Goal: Task Accomplishment & Management: Use online tool/utility

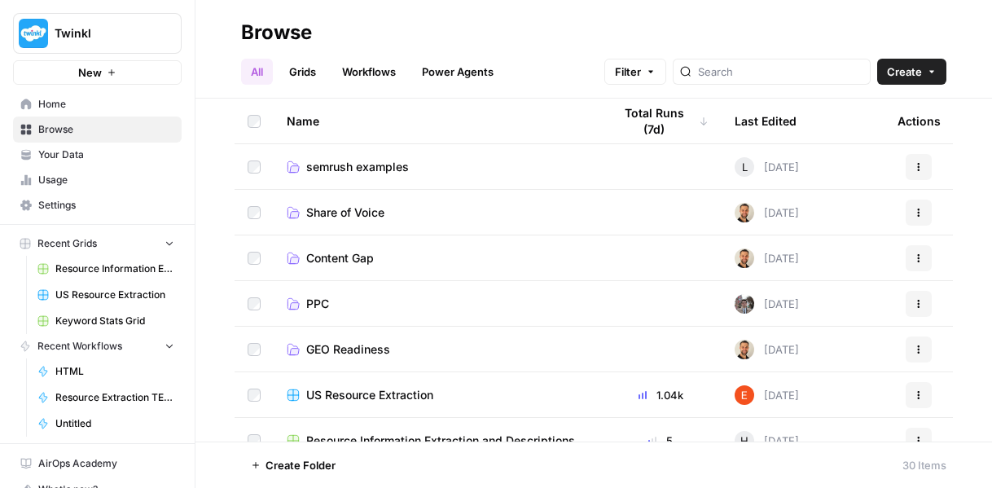
click at [389, 163] on span "semrush examples" at bounding box center [357, 167] width 103 height 16
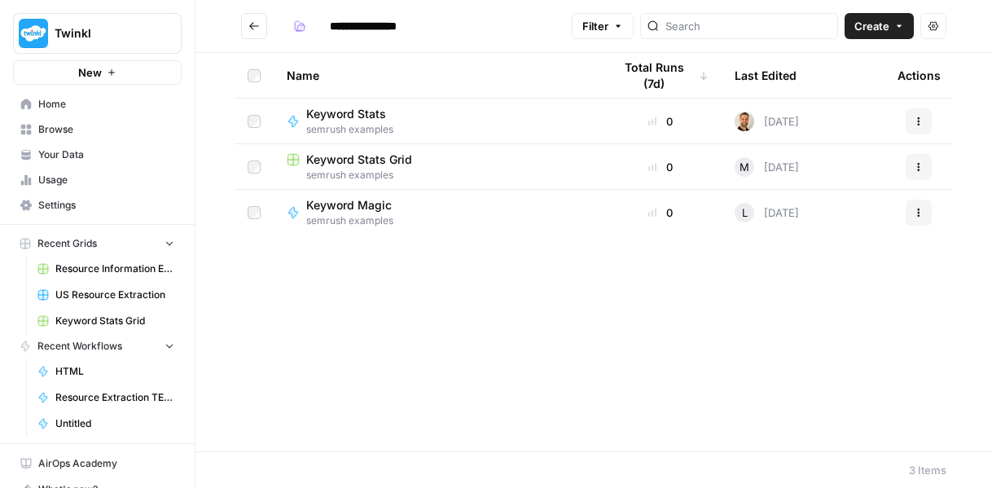
click at [366, 205] on span "Keyword Magic" at bounding box center [349, 205] width 86 height 16
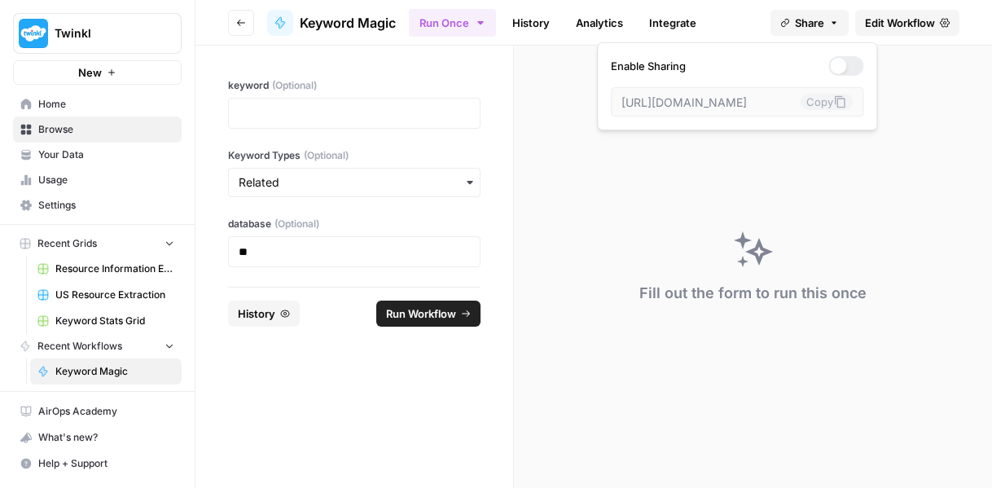
click at [843, 20] on button "Share" at bounding box center [810, 23] width 78 height 26
click at [890, 11] on link "Edit Workflow" at bounding box center [908, 23] width 104 height 26
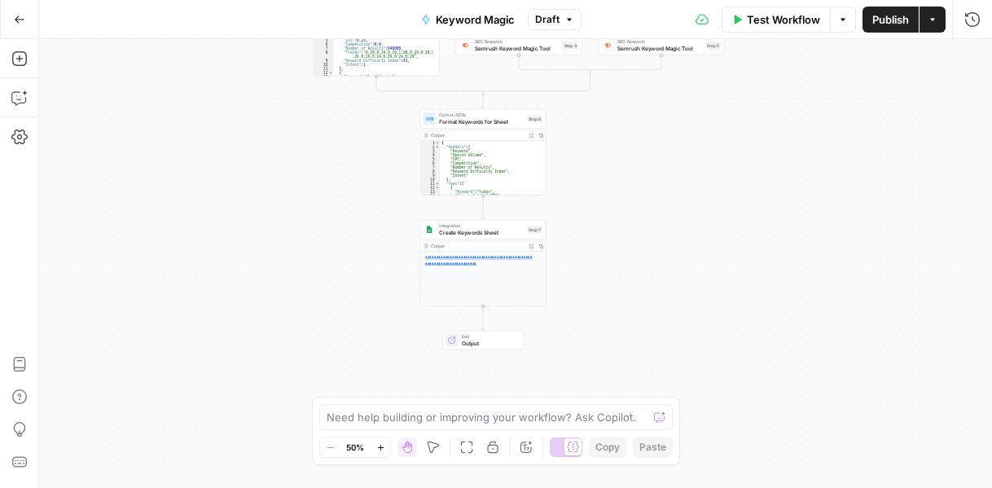
drag, startPoint x: 575, startPoint y: 350, endPoint x: 579, endPoint y: 178, distance: 172.0
click at [579, 178] on div "true false true false Workflow Set Inputs Inputs Condition Condition Step 2 Out…" at bounding box center [515, 263] width 953 height 449
click at [460, 287] on div "**********" at bounding box center [482, 279] width 125 height 55
click at [306, 291] on div "true false true false Workflow Set Inputs Inputs Condition Condition Step 2 Out…" at bounding box center [515, 263] width 953 height 449
click at [501, 267] on div "**********" at bounding box center [482, 279] width 125 height 55
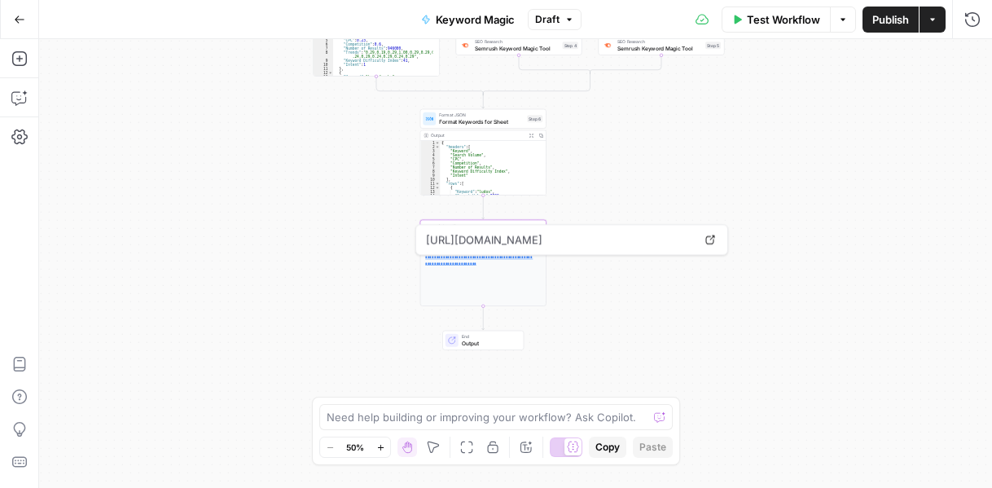
click at [485, 254] on div "[URL][DOMAIN_NAME] Open in a new tab" at bounding box center [572, 239] width 313 height 31
click at [521, 238] on span "[URL][DOMAIN_NAME]" at bounding box center [560, 239] width 274 height 29
click at [711, 238] on icon at bounding box center [711, 240] width 10 height 10
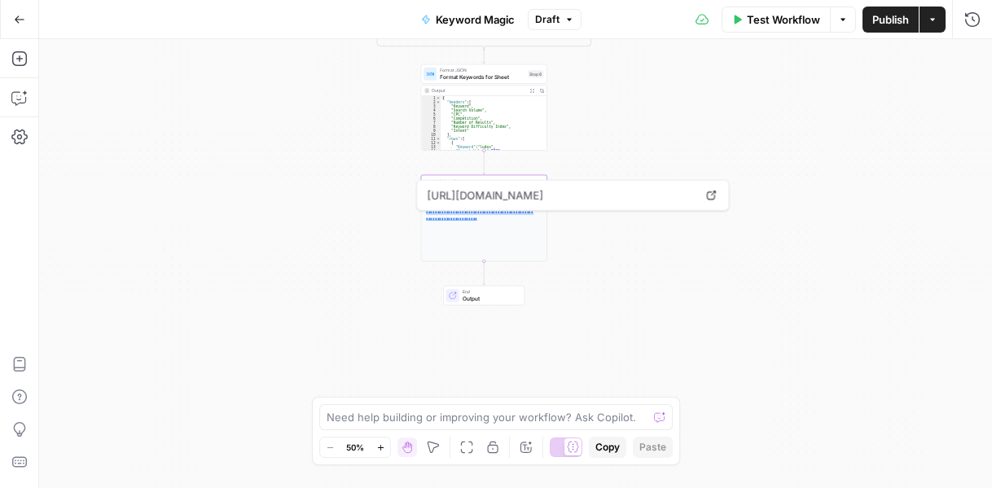
drag, startPoint x: 807, startPoint y: 241, endPoint x: 803, endPoint y: 174, distance: 66.9
click at [803, 174] on div "true false true false Workflow Set Inputs Inputs Condition Condition Step 2 Out…" at bounding box center [515, 263] width 953 height 449
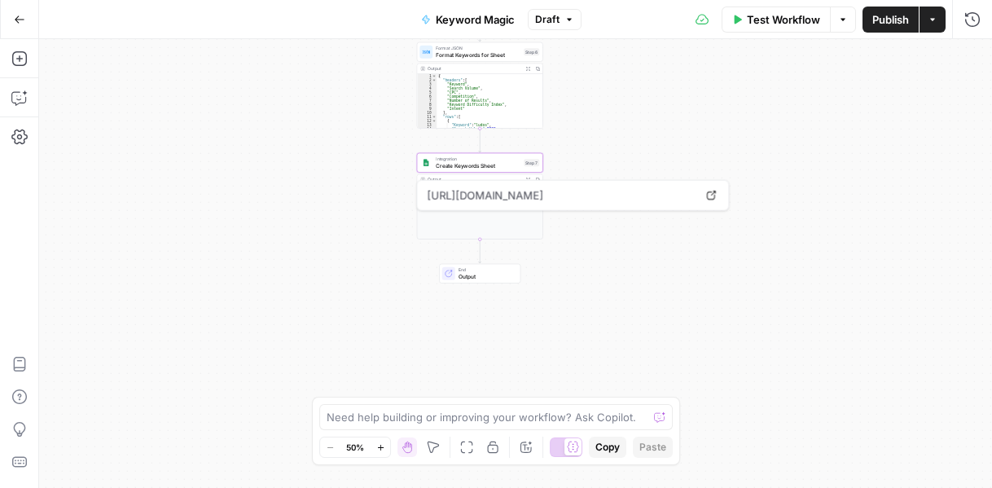
click at [606, 319] on div "true false true false Workflow Set Inputs Inputs Condition Condition Step 2 Out…" at bounding box center [515, 263] width 953 height 449
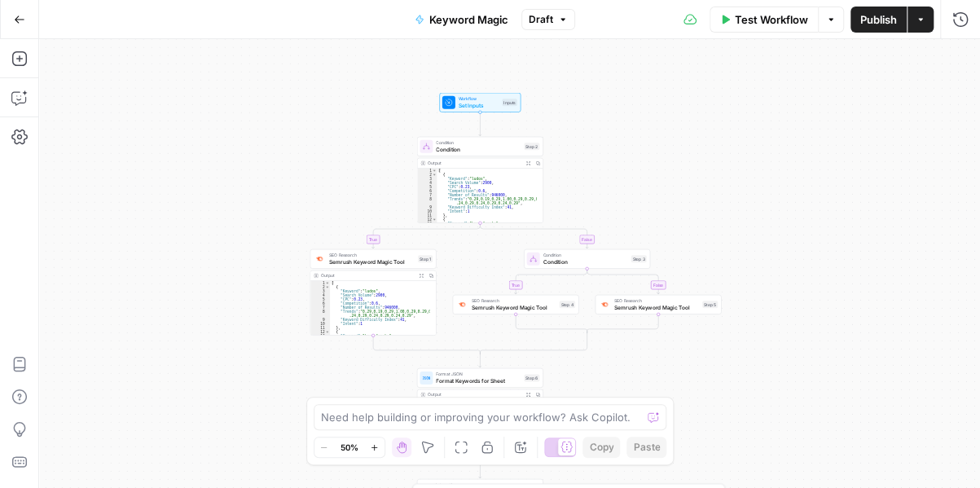
click at [546, 27] on button "Draft" at bounding box center [548, 19] width 54 height 21
click at [460, 61] on div "true false true false Workflow Set Inputs Inputs Condition Condition Step 2 Out…" at bounding box center [509, 263] width 941 height 449
click at [471, 24] on span "Keyword Magic" at bounding box center [468, 19] width 79 height 16
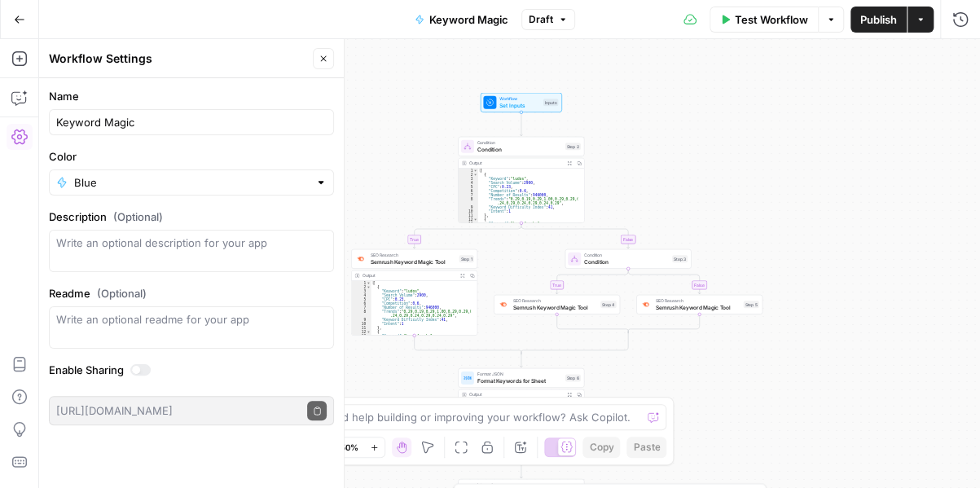
click at [761, 169] on div "true false true false Workflow Set Inputs Inputs Condition Condition Step 2 Out…" at bounding box center [509, 263] width 941 height 449
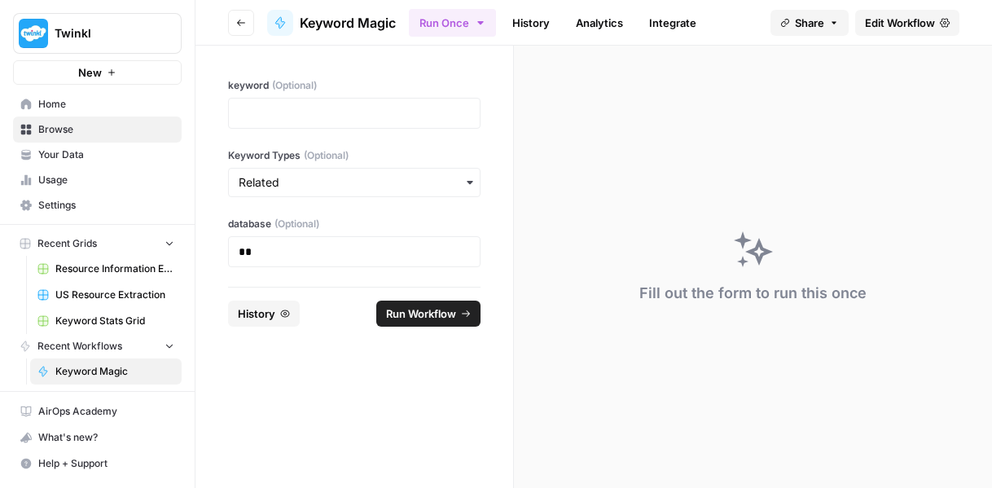
click at [935, 15] on link "Edit Workflow" at bounding box center [908, 23] width 104 height 26
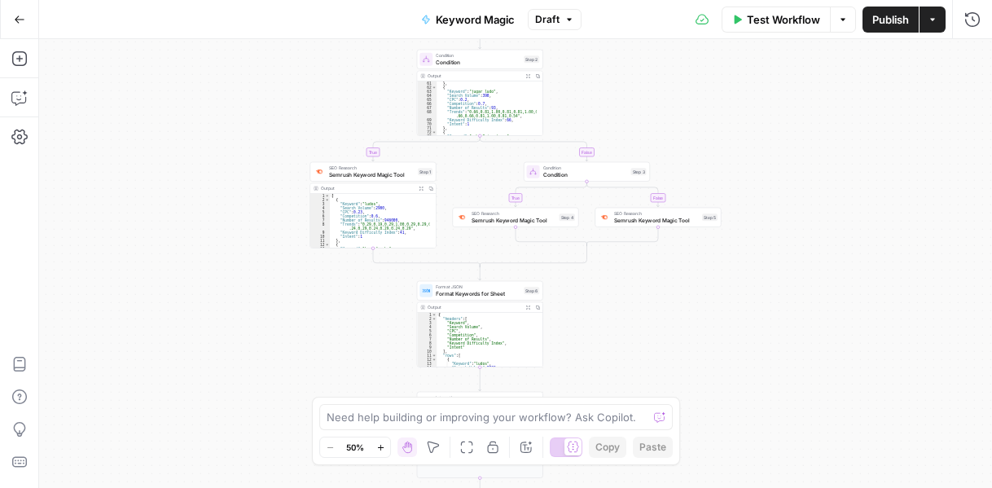
scroll to position [782, 0]
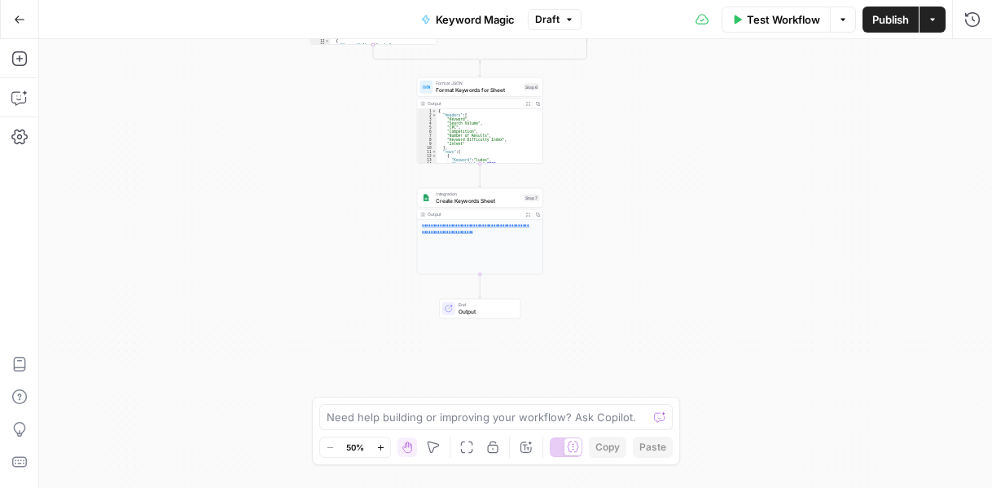
click at [490, 196] on span "[URL][DOMAIN_NAME]" at bounding box center [557, 208] width 274 height 29
click at [398, 193] on div "true false true false Workflow Set Inputs Inputs Condition Condition Step 2 Out…" at bounding box center [515, 263] width 953 height 449
click at [433, 194] on span "[URL][DOMAIN_NAME]" at bounding box center [557, 208] width 274 height 29
click at [436, 193] on div "[URL][DOMAIN_NAME] Open in a new tab" at bounding box center [568, 208] width 313 height 31
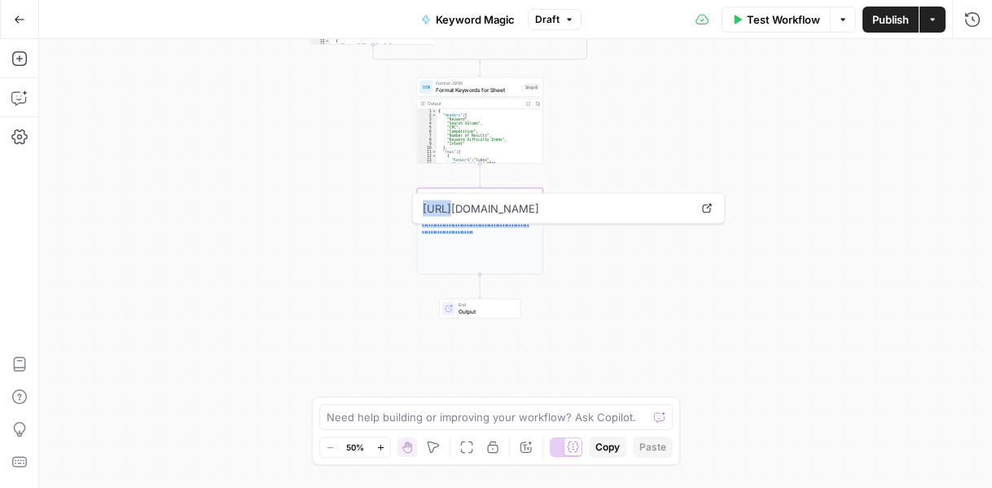
click at [347, 236] on div "true false true false Workflow Set Inputs Inputs Condition Condition Step 2 Out…" at bounding box center [515, 263] width 953 height 449
click at [486, 261] on div "**********" at bounding box center [479, 247] width 125 height 55
click at [694, 253] on div "true false true false Workflow Set Inputs Inputs Condition Condition Step 2 Out…" at bounding box center [515, 263] width 953 height 449
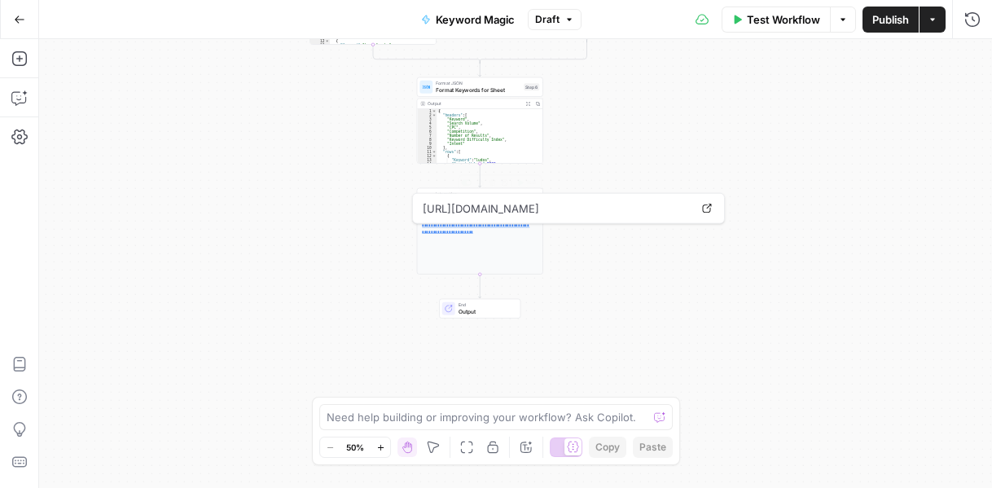
click at [385, 165] on div "true false true false Workflow Set Inputs Inputs Condition Condition Step 2 Out…" at bounding box center [515, 263] width 953 height 449
type textarea "******"
click at [460, 144] on div "{ "headers" : [ "Keyword" , "Search Volume" , "CPC" , "Competition" , "Number o…" at bounding box center [487, 140] width 100 height 63
click at [530, 214] on icon "button" at bounding box center [528, 215] width 4 height 4
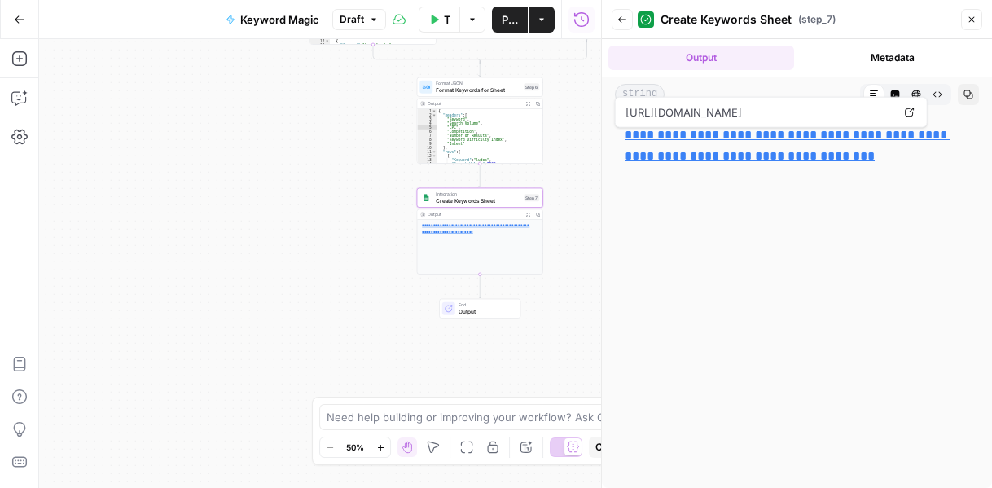
click at [850, 59] on button "Metadata" at bounding box center [894, 58] width 186 height 24
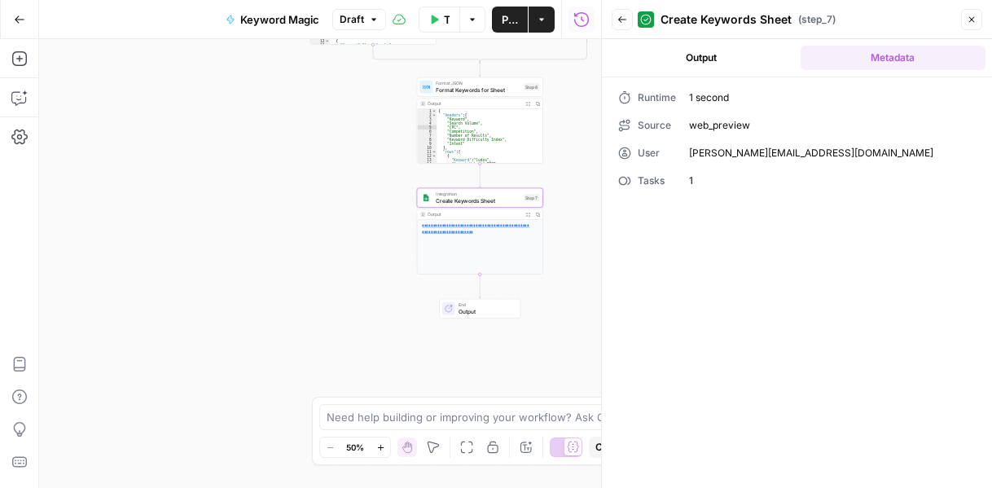
click at [759, 152] on span "[PERSON_NAME][EMAIL_ADDRESS][DOMAIN_NAME]" at bounding box center [832, 153] width 287 height 15
click at [807, 148] on span "[PERSON_NAME][EMAIL_ADDRESS][DOMAIN_NAME]" at bounding box center [832, 153] width 287 height 15
click at [798, 151] on span "[PERSON_NAME][EMAIL_ADDRESS][DOMAIN_NAME]" at bounding box center [832, 153] width 287 height 15
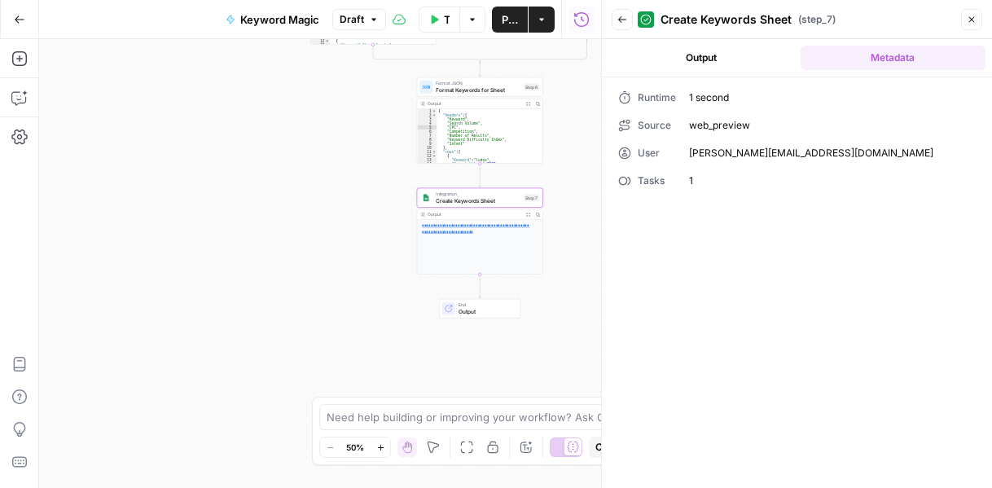
click at [741, 178] on span "1" at bounding box center [832, 181] width 287 height 15
click at [702, 181] on span "1" at bounding box center [832, 181] width 287 height 15
click at [709, 152] on span "[PERSON_NAME][EMAIL_ADDRESS][DOMAIN_NAME]" at bounding box center [832, 153] width 287 height 15
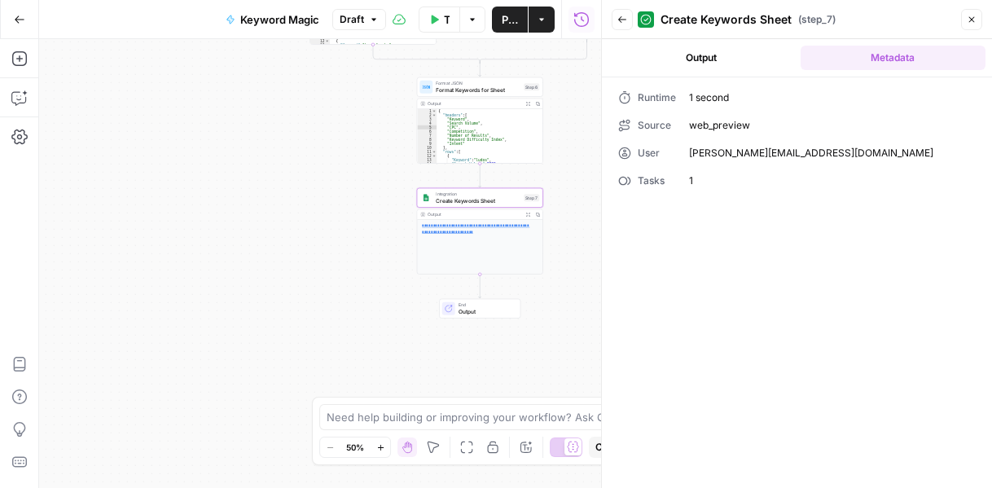
click at [713, 54] on button "Output" at bounding box center [702, 58] width 186 height 24
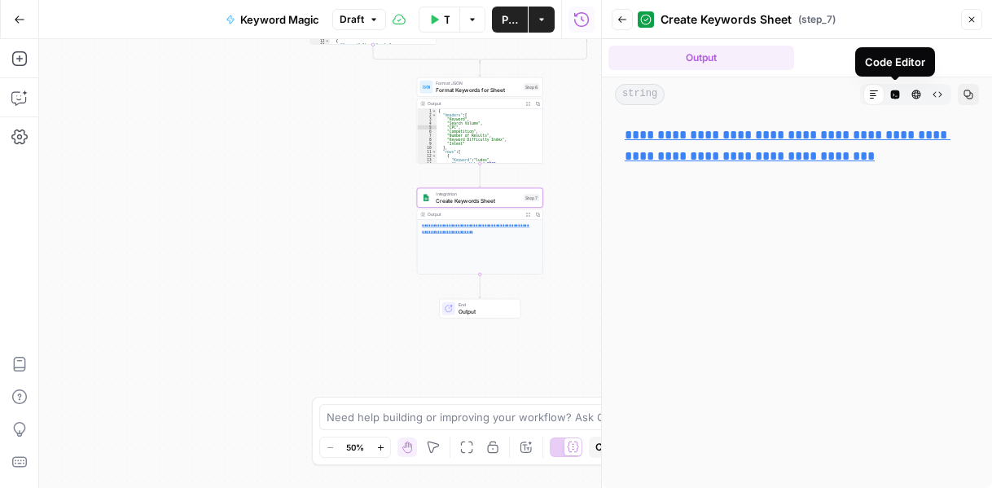
click at [898, 95] on icon "button" at bounding box center [895, 94] width 9 height 9
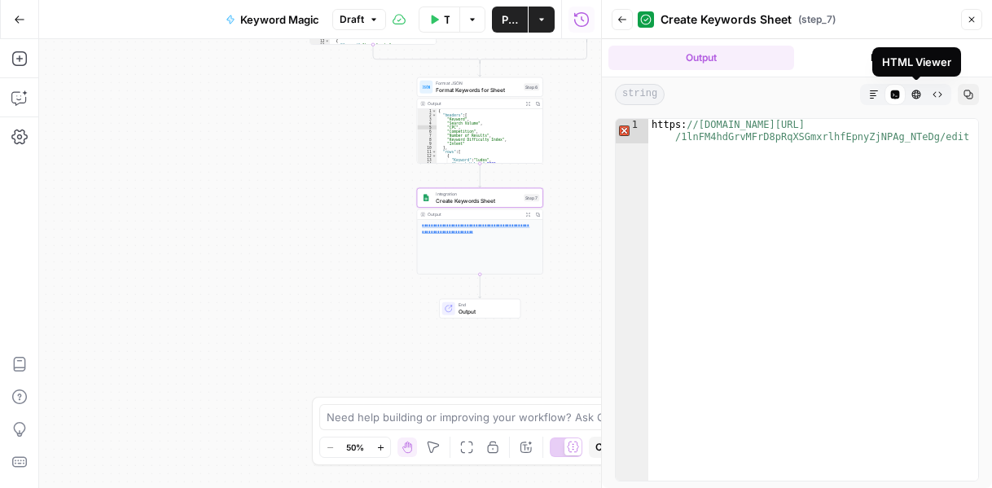
click at [909, 98] on button "HTML Viewer" at bounding box center [916, 94] width 21 height 21
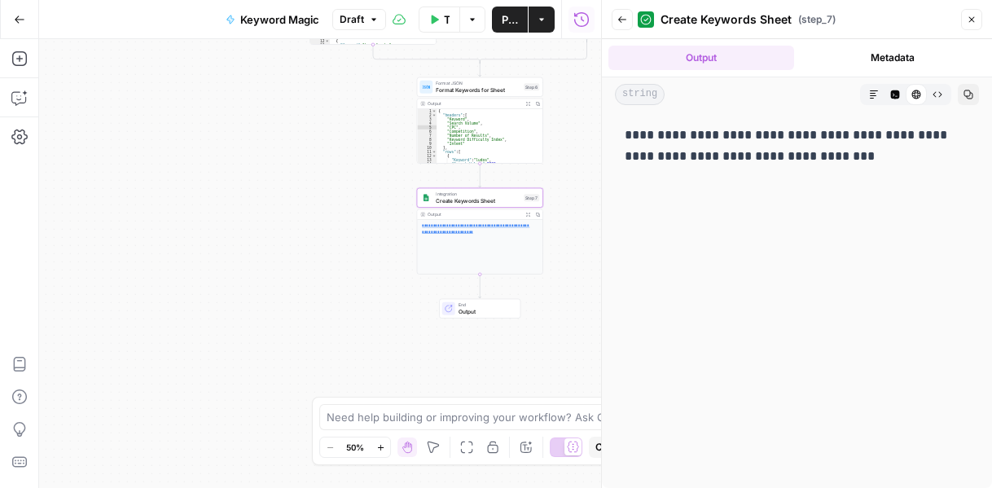
click at [936, 95] on icon "button" at bounding box center [938, 95] width 10 height 10
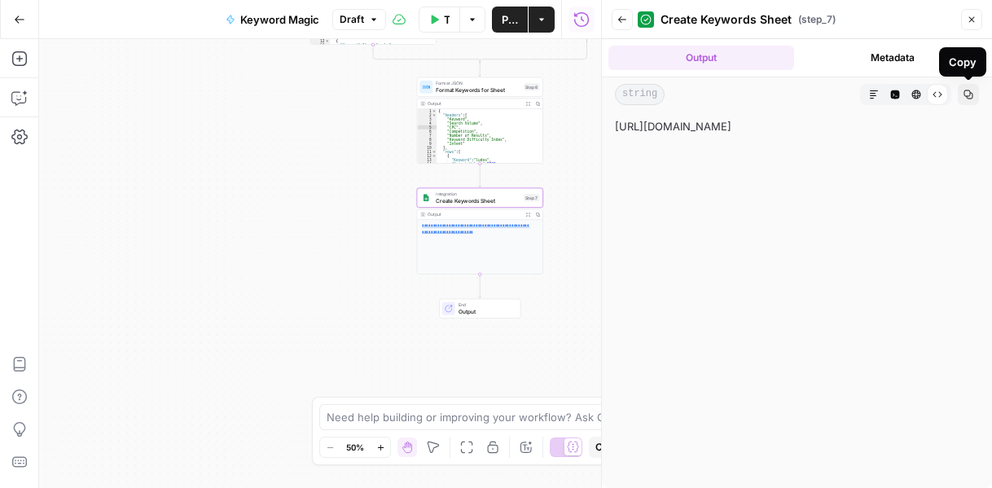
click at [906, 97] on button "HTML Viewer" at bounding box center [916, 94] width 21 height 21
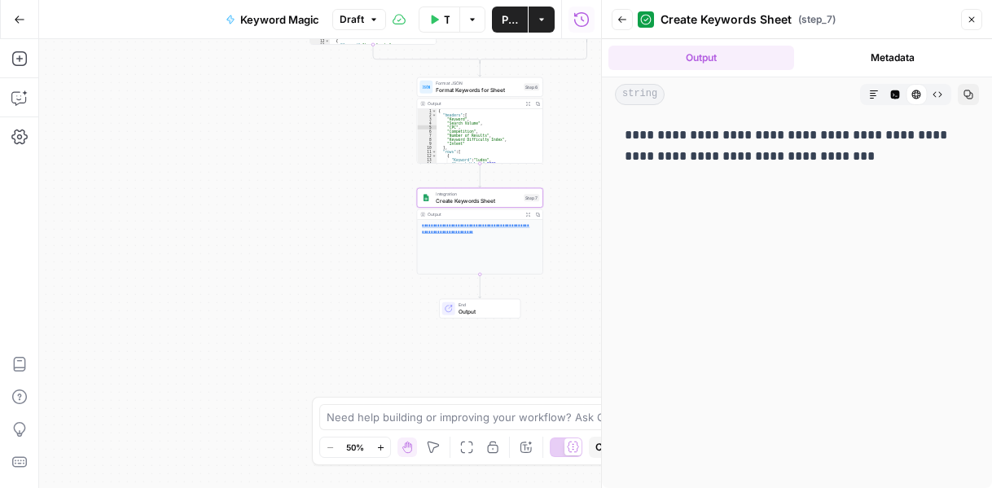
click at [899, 96] on icon "button" at bounding box center [895, 94] width 9 height 9
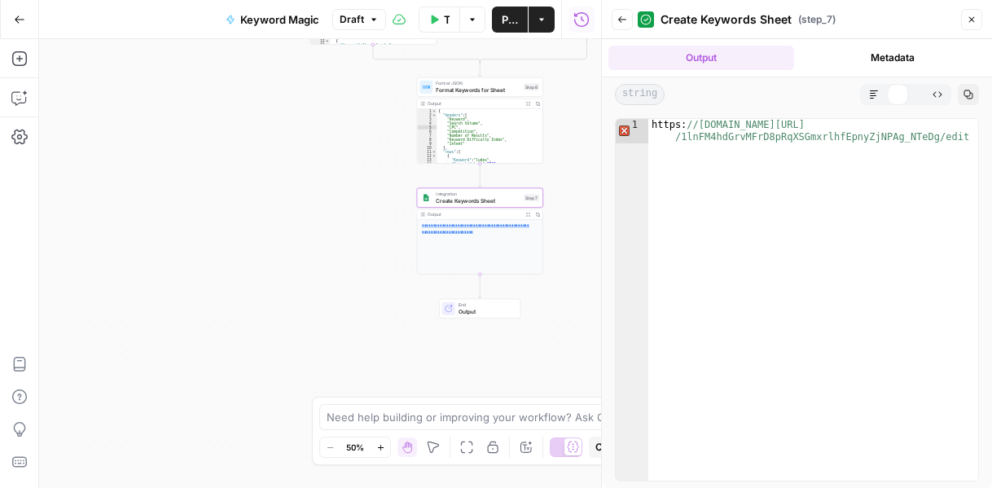
click at [883, 96] on button "Markdown" at bounding box center [874, 94] width 21 height 21
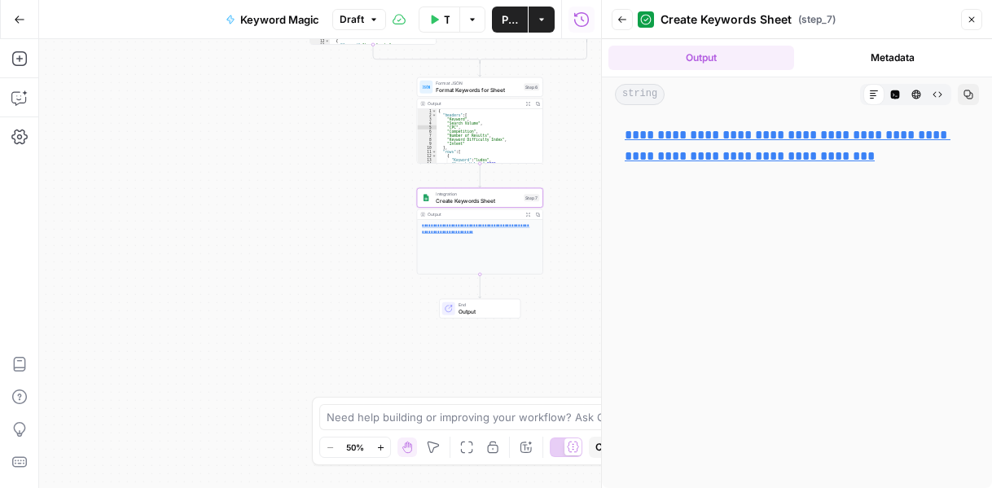
click at [953, 17] on div "Create Keywords Sheet ( step_7 )" at bounding box center [797, 20] width 319 height 26
click at [623, 14] on button "Back" at bounding box center [622, 19] width 21 height 21
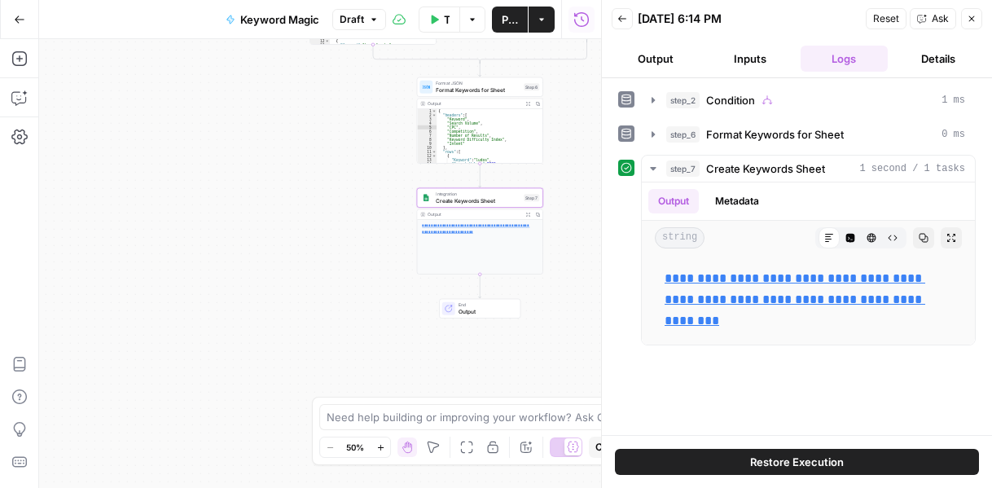
click at [627, 17] on button "Back" at bounding box center [622, 18] width 21 height 21
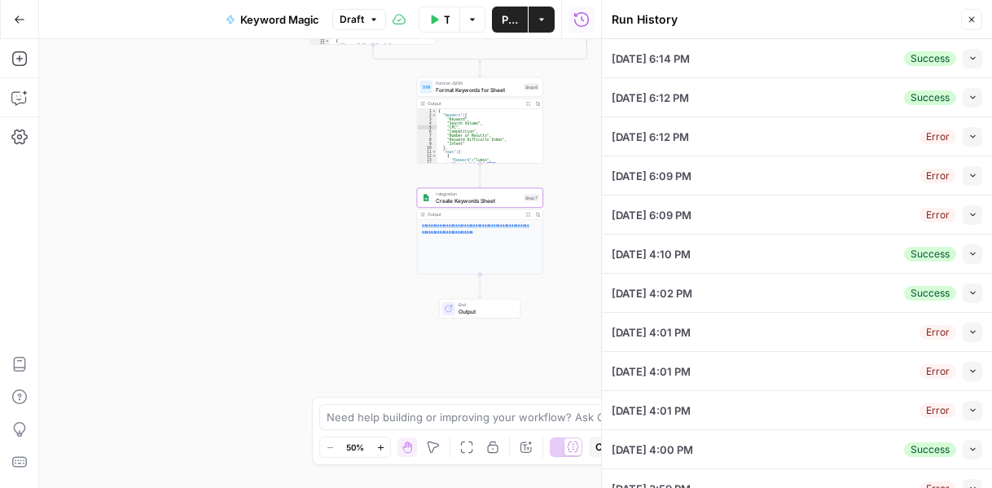
click at [231, 92] on div "true false true false Workflow Set Inputs Inputs Condition Condition Step 2 Out…" at bounding box center [320, 263] width 562 height 449
click at [966, 15] on button "Close" at bounding box center [972, 19] width 21 height 21
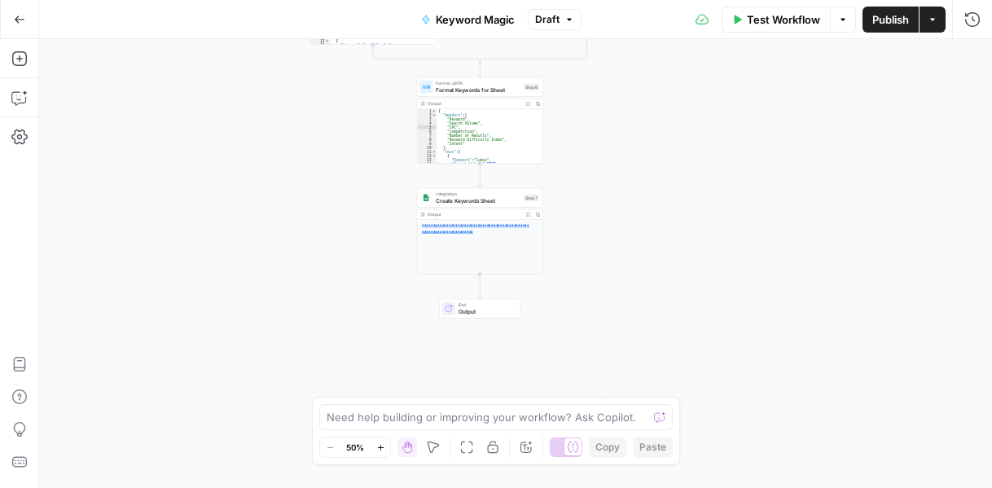
click at [846, 20] on icon "button" at bounding box center [843, 20] width 10 height 10
click at [658, 138] on div "true false true false Workflow Set Inputs Inputs Condition Condition Step 2 Out…" at bounding box center [515, 263] width 953 height 449
click at [530, 213] on icon "button" at bounding box center [528, 215] width 4 height 4
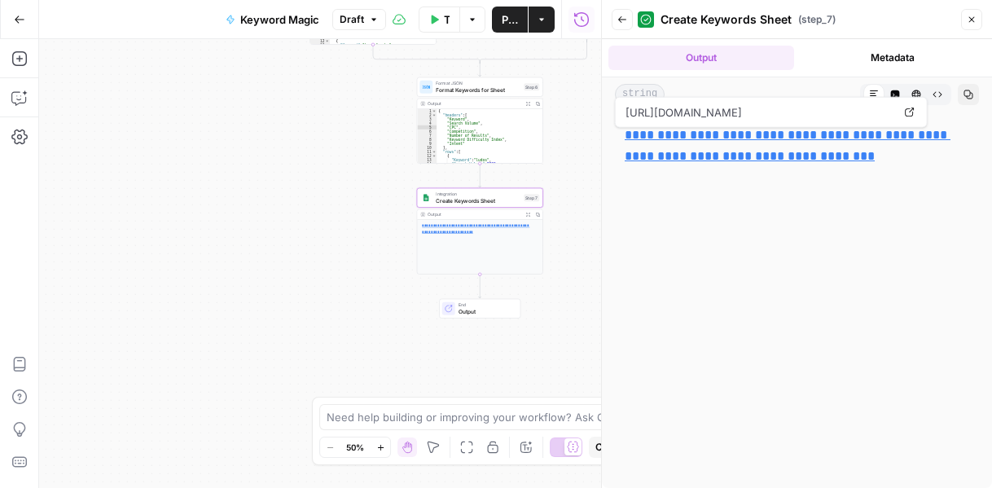
click at [878, 58] on button "Metadata" at bounding box center [894, 58] width 186 height 24
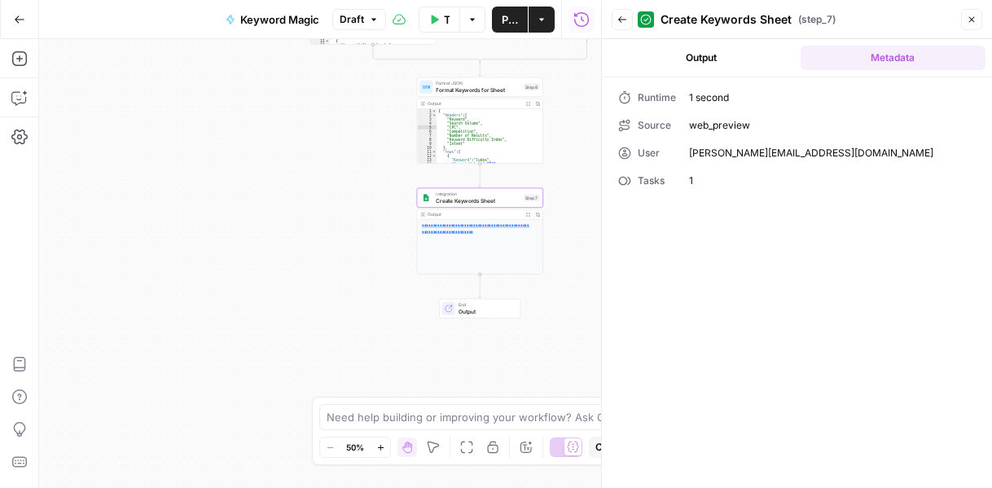
click at [739, 127] on span "web_preview" at bounding box center [832, 125] width 287 height 15
click at [719, 156] on span "[PERSON_NAME][EMAIL_ADDRESS][DOMAIN_NAME]" at bounding box center [832, 153] width 287 height 15
click at [698, 177] on span "1" at bounding box center [832, 181] width 287 height 15
click at [626, 23] on icon "button" at bounding box center [623, 20] width 10 height 10
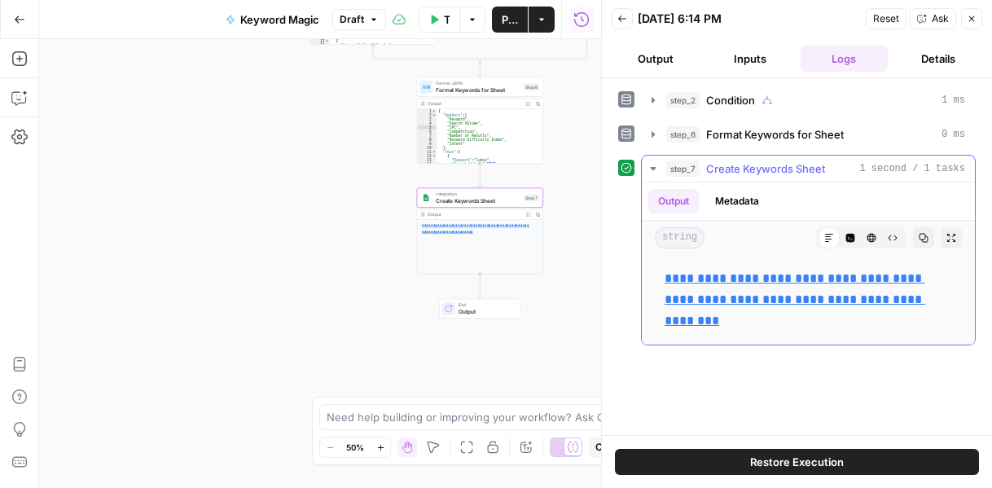
click at [954, 236] on icon "button" at bounding box center [952, 238] width 10 height 10
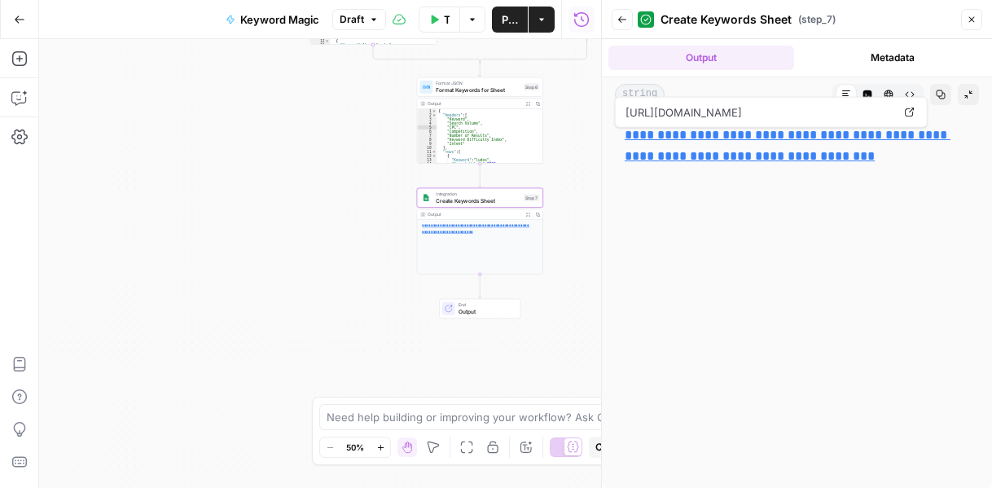
click at [873, 87] on button "Code Editor" at bounding box center [867, 94] width 21 height 21
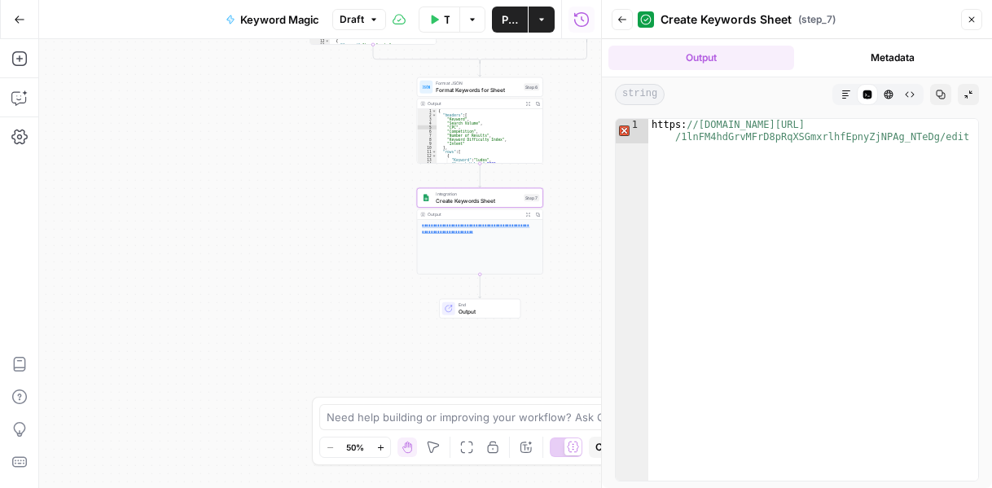
click at [884, 90] on icon "button" at bounding box center [889, 95] width 10 height 10
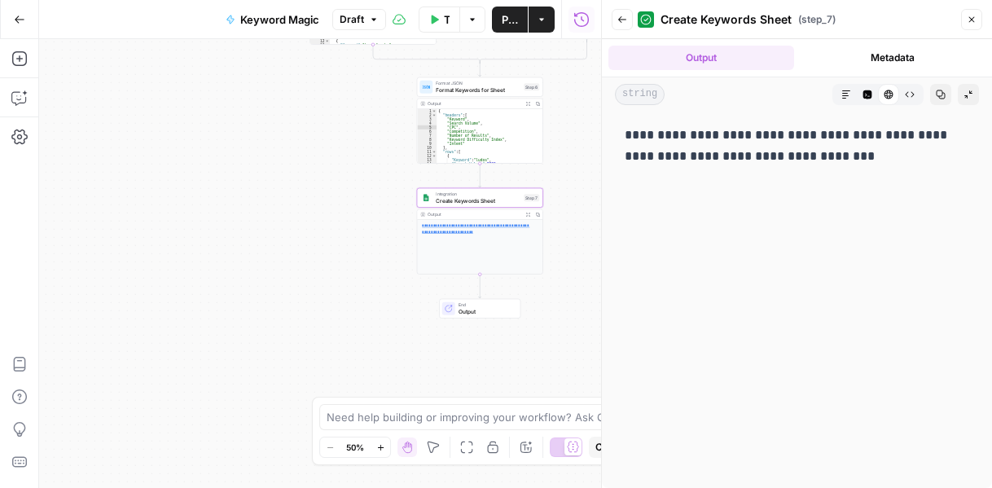
click at [910, 96] on icon "button" at bounding box center [910, 95] width 10 height 10
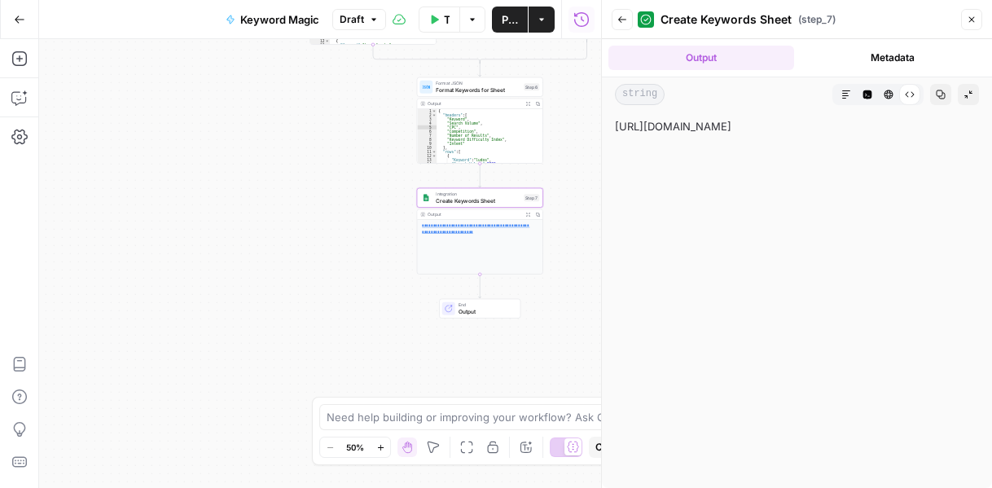
click at [884, 97] on icon "button" at bounding box center [889, 95] width 10 height 10
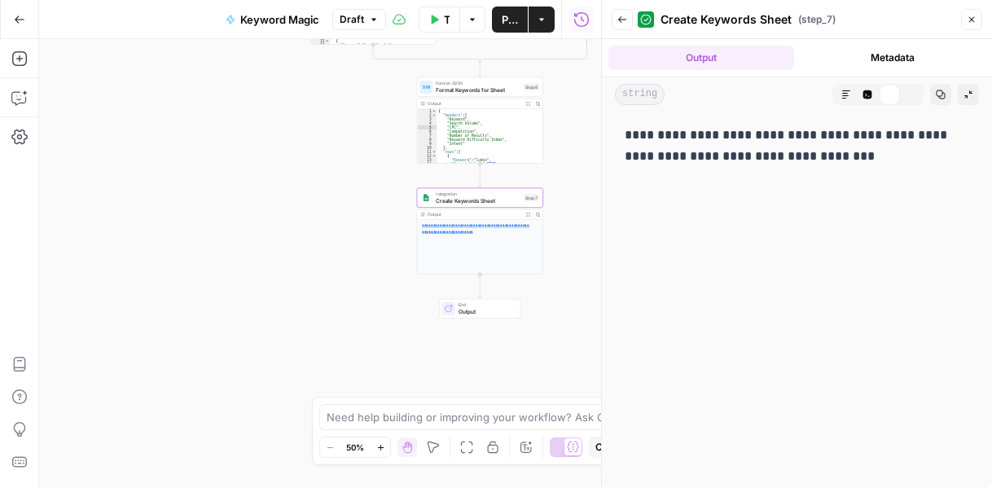
click at [883, 50] on div "Code Editor" at bounding box center [868, 61] width 72 height 26
click at [917, 53] on button "Metadata" at bounding box center [894, 58] width 186 height 24
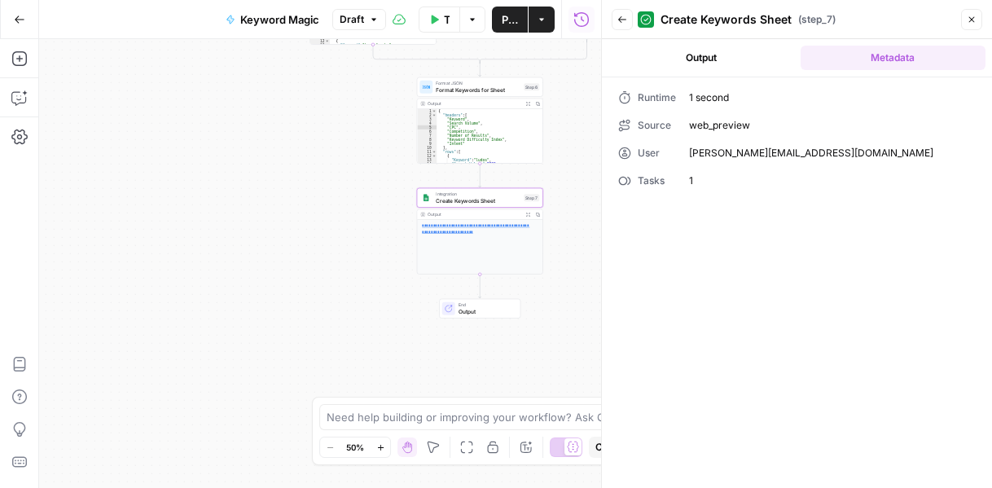
click at [625, 150] on icon at bounding box center [625, 153] width 12 height 12
click at [617, 27] on button "Back" at bounding box center [622, 19] width 21 height 21
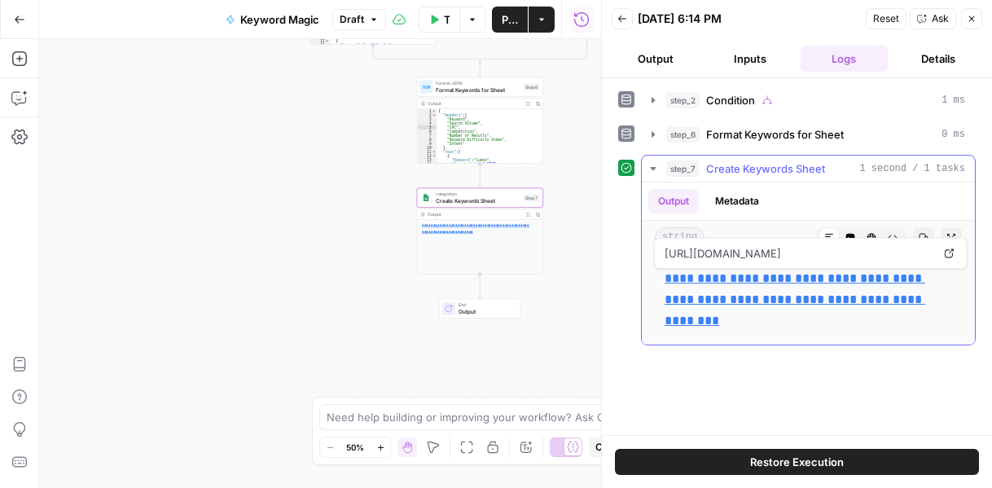
click at [887, 171] on span "1 second / 1 tasks" at bounding box center [913, 168] width 106 height 15
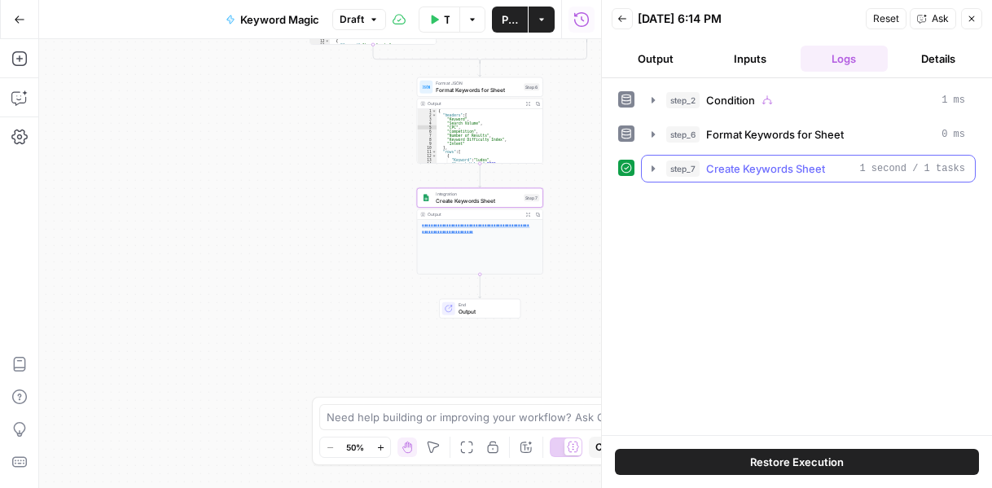
click at [887, 171] on span "1 second / 1 tasks" at bounding box center [913, 168] width 106 height 15
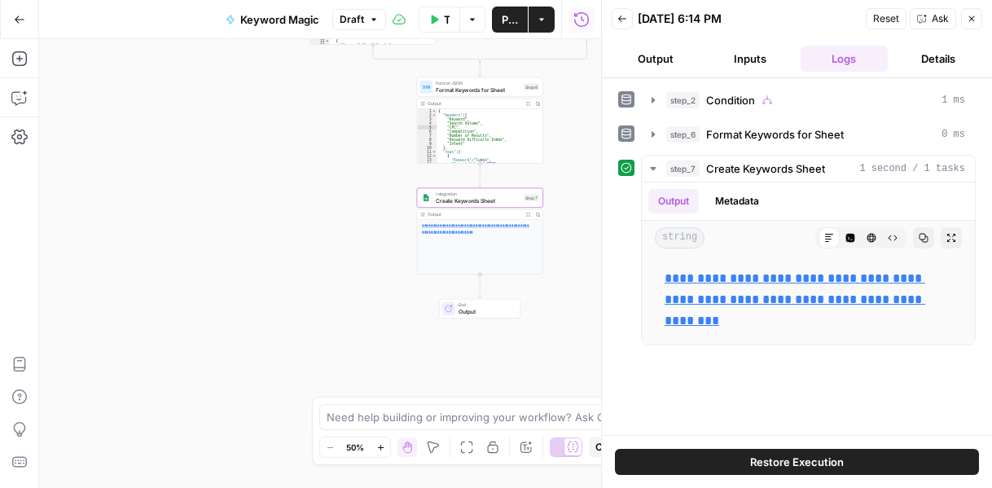
click at [940, 66] on button "Details" at bounding box center [939, 59] width 88 height 26
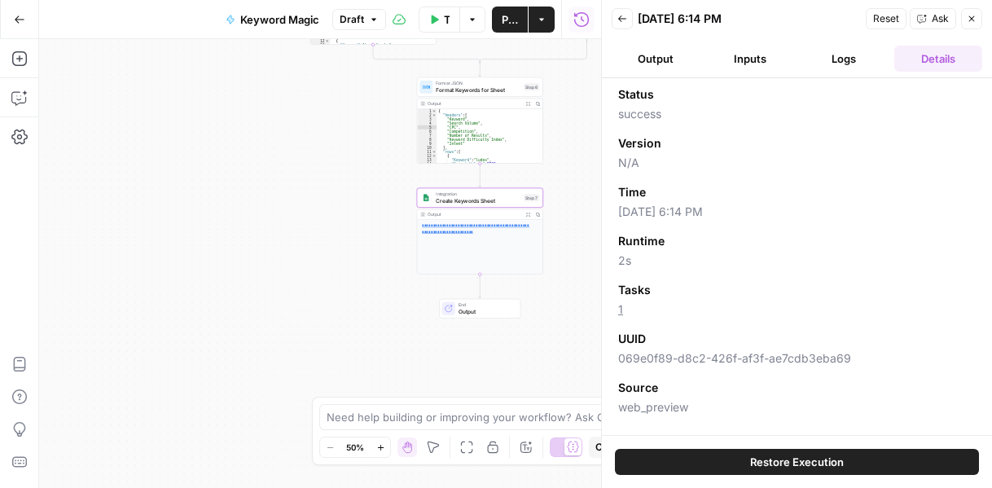
click at [826, 53] on button "Logs" at bounding box center [845, 59] width 88 height 26
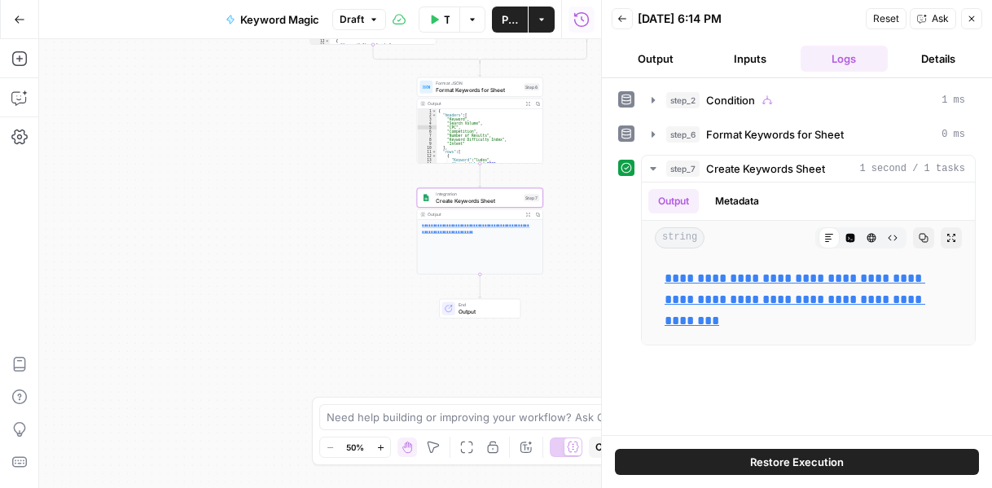
click at [771, 57] on button "Inputs" at bounding box center [750, 59] width 88 height 26
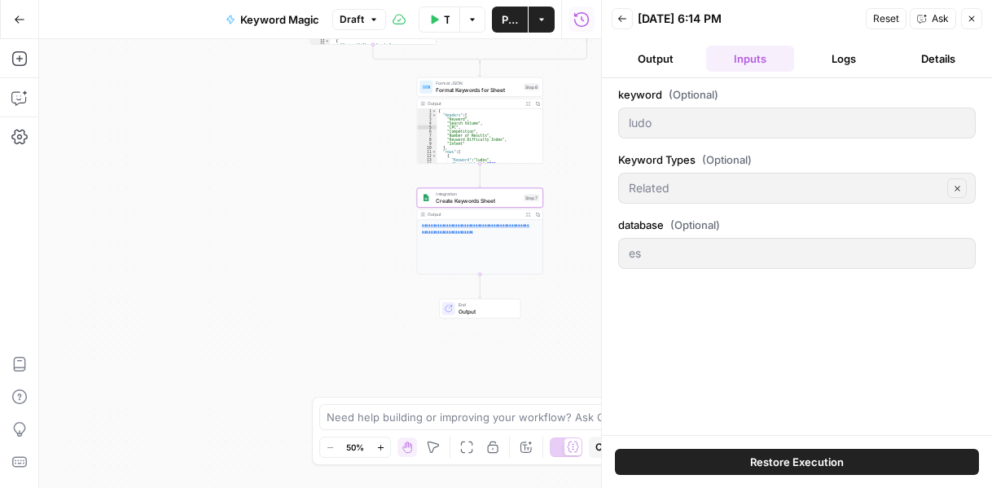
click at [497, 142] on div "{ "headers" : [ "Keyword" , "Search Volume" , "CPC" , "Competition" , "Number o…" at bounding box center [487, 140] width 100 height 63
click at [528, 103] on icon "button" at bounding box center [528, 104] width 5 height 5
click at [324, 121] on div "true false true false Workflow Set Inputs Inputs Condition Condition Step 2 Out…" at bounding box center [320, 263] width 562 height 449
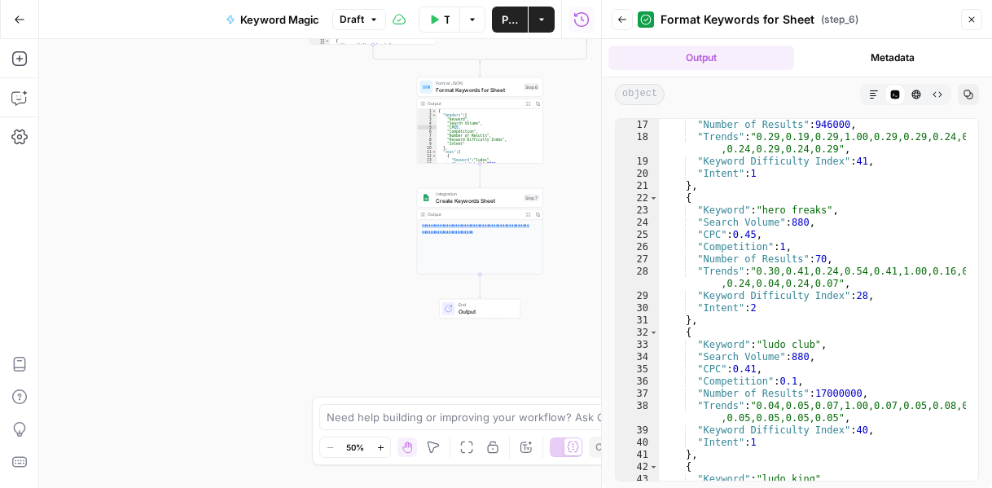
scroll to position [244, 0]
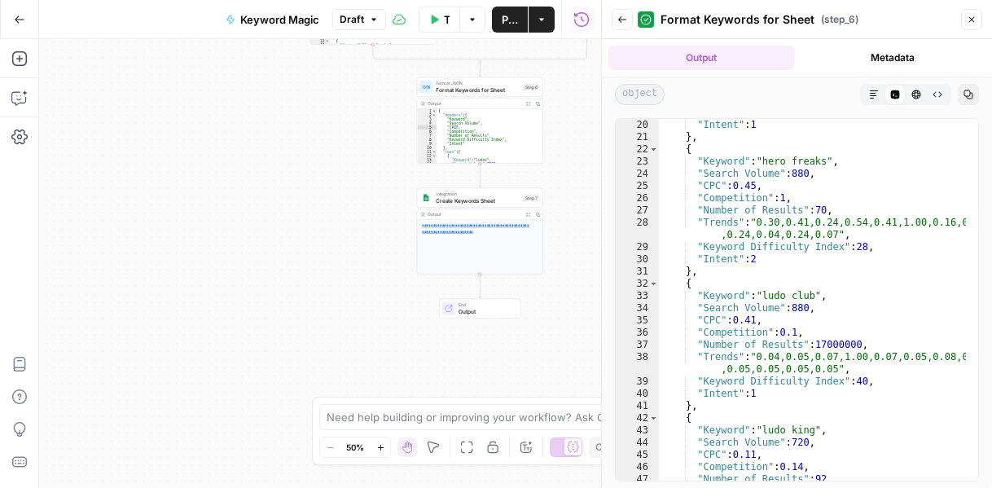
click at [482, 317] on div "End Output" at bounding box center [479, 309] width 81 height 20
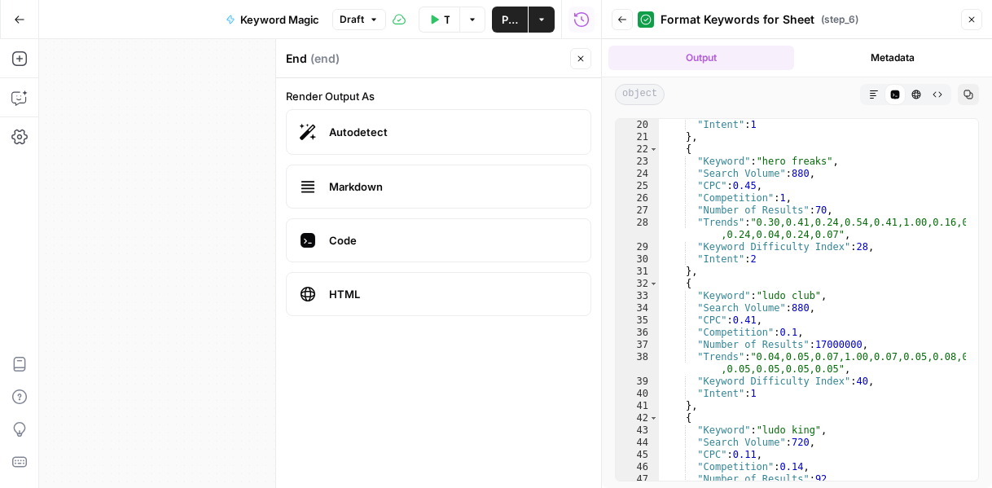
click at [587, 56] on button "Close" at bounding box center [580, 58] width 21 height 21
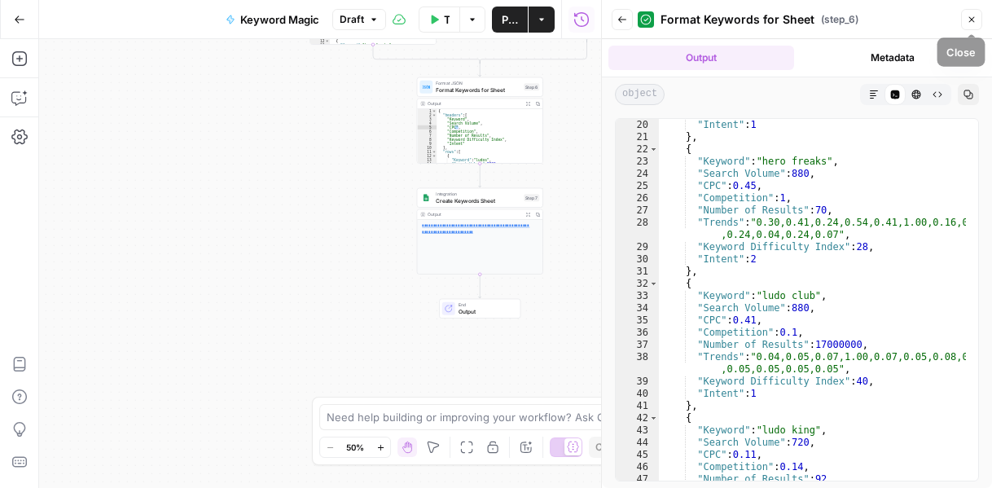
click at [963, 20] on button "Close" at bounding box center [972, 19] width 21 height 21
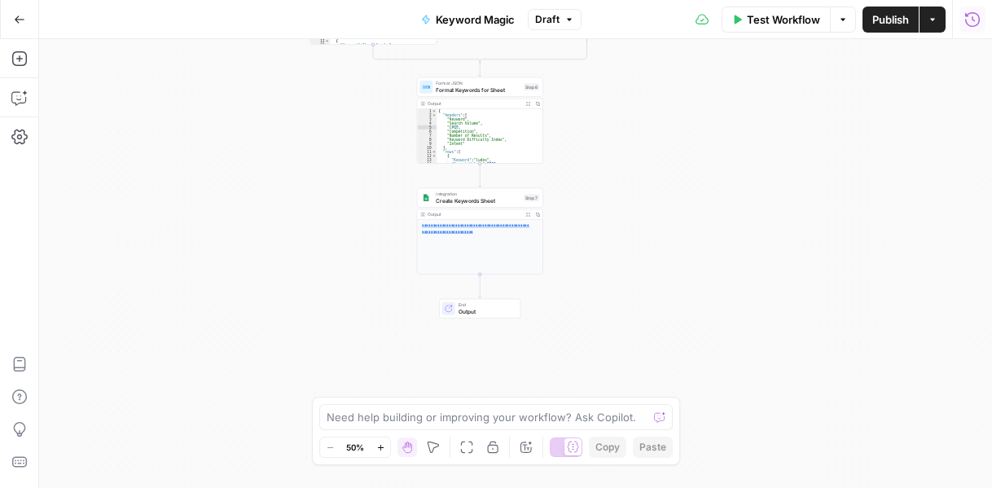
click at [979, 22] on icon "button" at bounding box center [973, 18] width 15 height 15
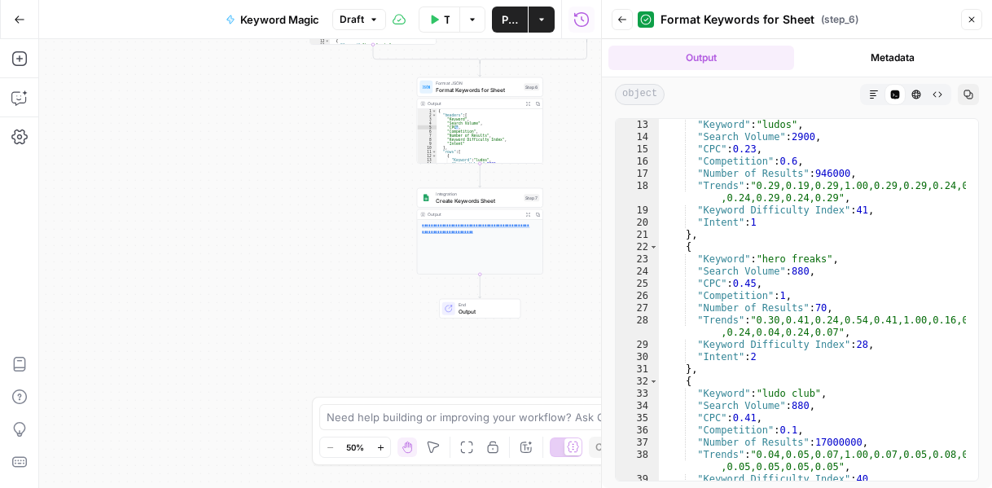
scroll to position [196, 0]
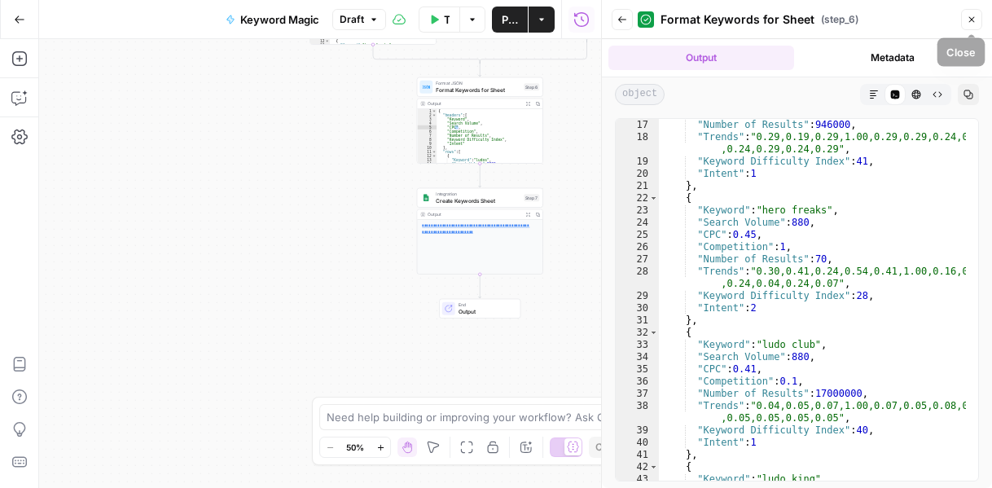
click at [975, 24] on icon "button" at bounding box center [972, 20] width 10 height 10
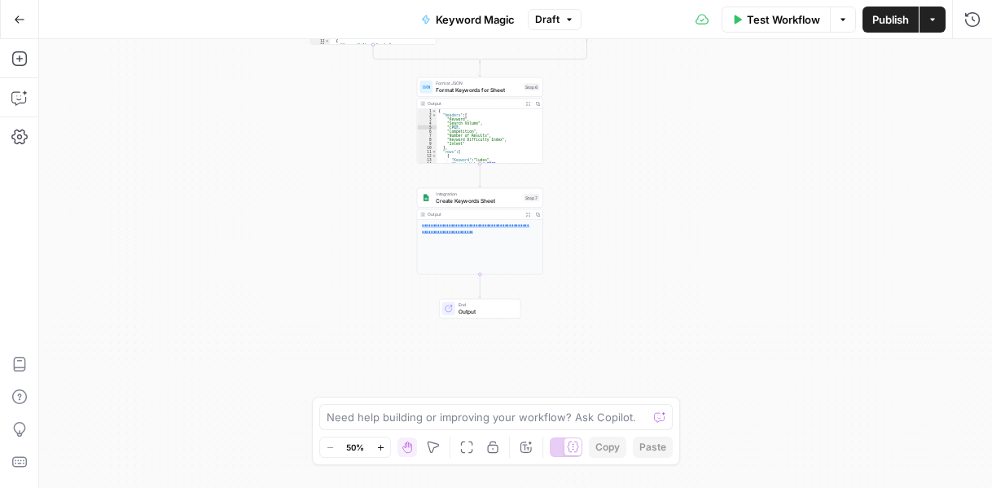
click at [841, 18] on icon "button" at bounding box center [843, 20] width 10 height 10
click at [649, 29] on div "Test Workflow Options Publish Actions Run History" at bounding box center [787, 19] width 411 height 38
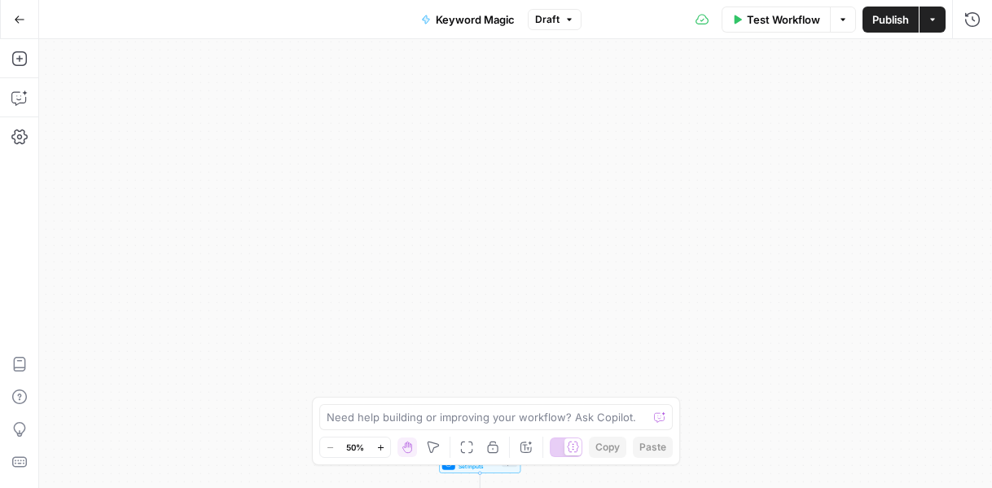
click at [19, 17] on icon "button" at bounding box center [19, 19] width 11 height 11
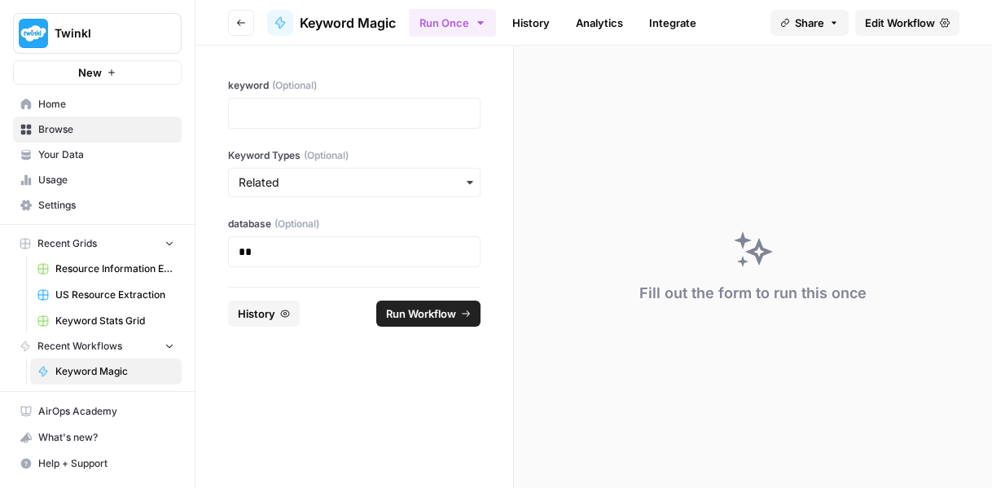
click at [676, 23] on link "Integrate" at bounding box center [673, 23] width 67 height 26
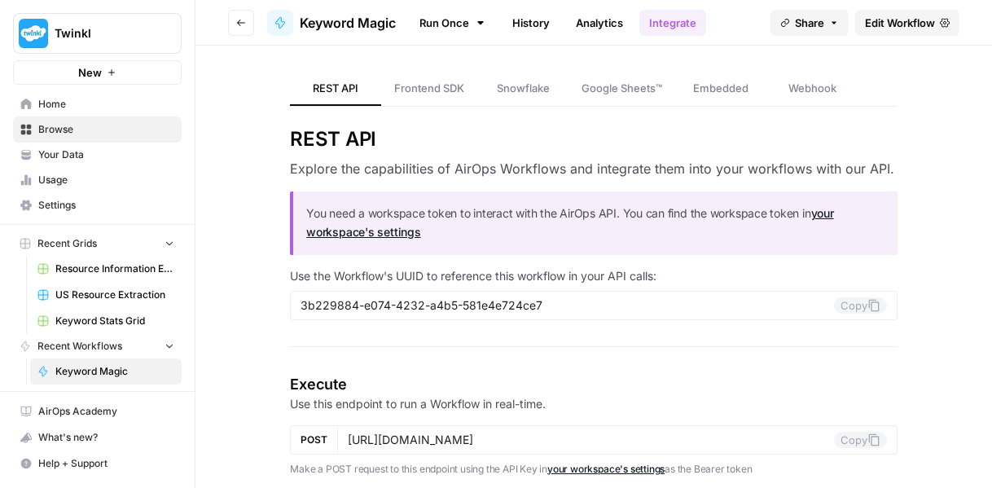
click at [638, 86] on span "Google Sheets™" at bounding box center [622, 88] width 81 height 16
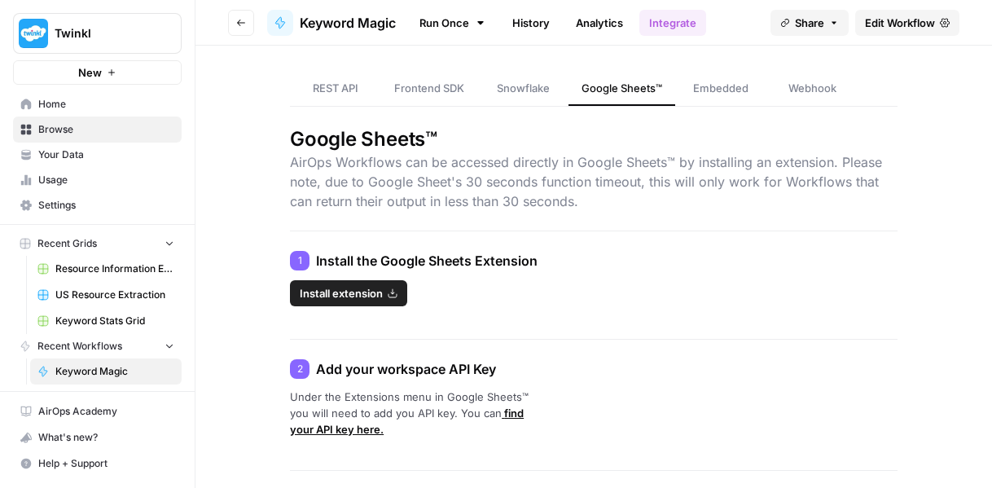
click at [842, 26] on button "Share" at bounding box center [810, 23] width 78 height 26
